Goal: Check status: Check status

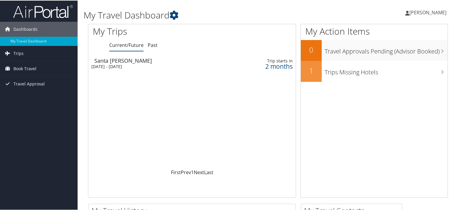
click at [194, 107] on div "Loading... Santa Barbara Mon 8 Dec 2025 - Sat 13 Dec 2025 Trip starts in 2 mont…" at bounding box center [191, 111] width 207 height 113
click at [166, 95] on div "Loading... Santa Barbara Mon 8 Dec 2025 - Sat 13 Dec 2025 Trip starts in 2 mont…" at bounding box center [191, 111] width 207 height 113
click at [165, 89] on div "Loading... Santa Barbara Mon 8 Dec 2025 - Sat 13 Dec 2025 Trip starts in 2 mont…" at bounding box center [191, 111] width 207 height 113
click at [17, 53] on span "Trips" at bounding box center [18, 52] width 10 height 15
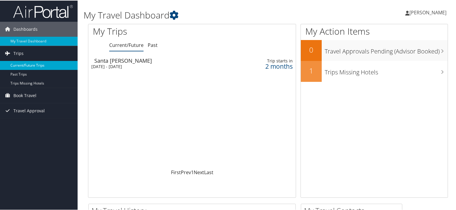
click at [30, 64] on link "Current/Future Trips" at bounding box center [39, 64] width 78 height 9
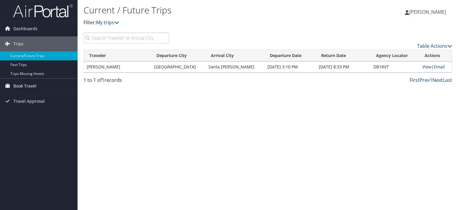
click at [26, 84] on span "Book Travel" at bounding box center [24, 85] width 23 height 15
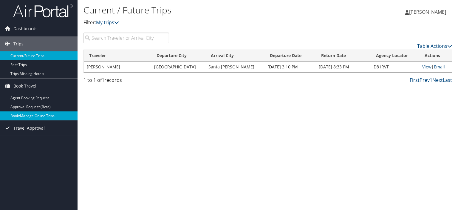
click at [31, 115] on link "Book/Manage Online Trips" at bounding box center [39, 115] width 78 height 9
